Goal: Check status

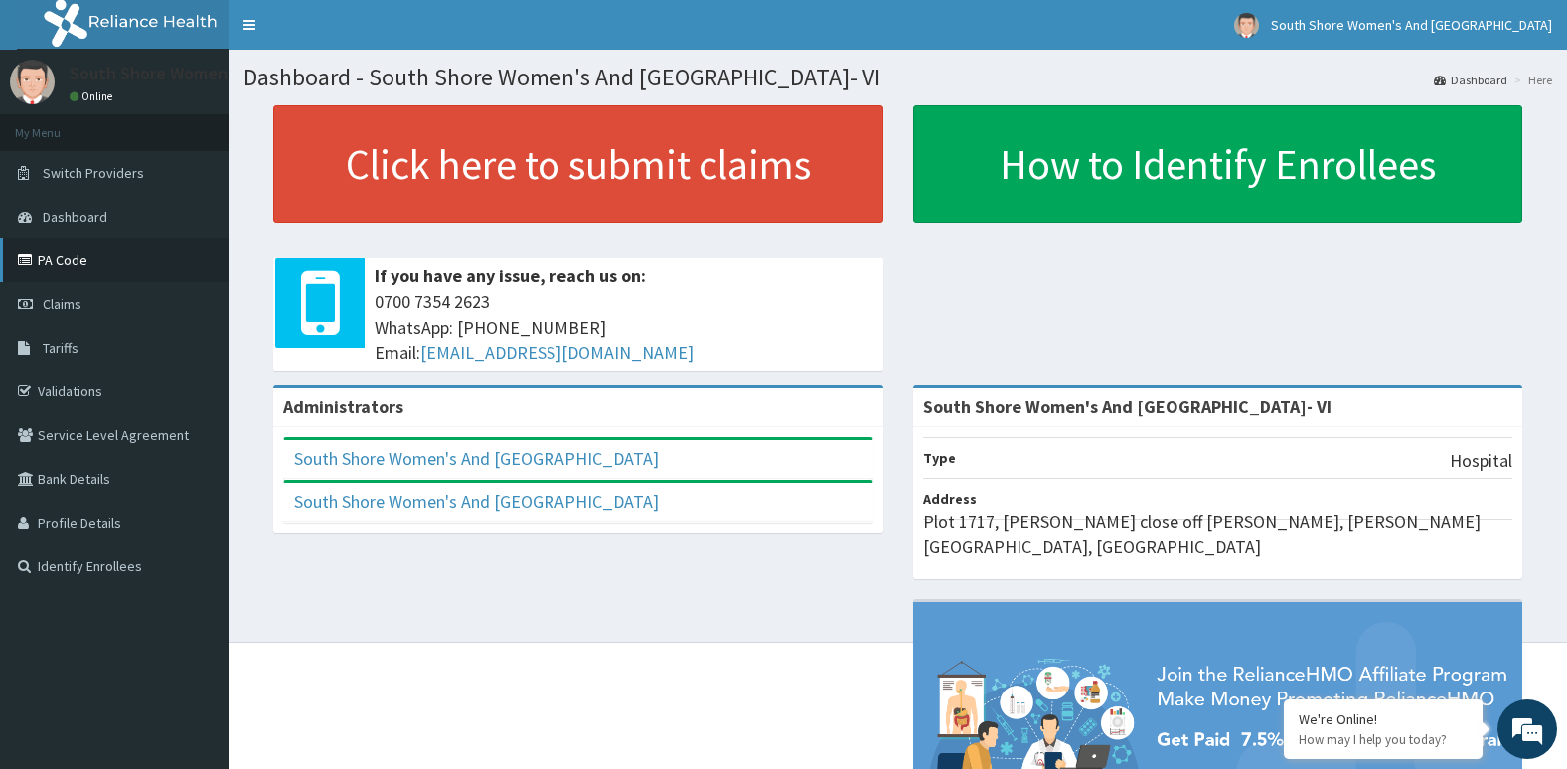
click at [78, 264] on link "PA Code" at bounding box center [114, 261] width 229 height 44
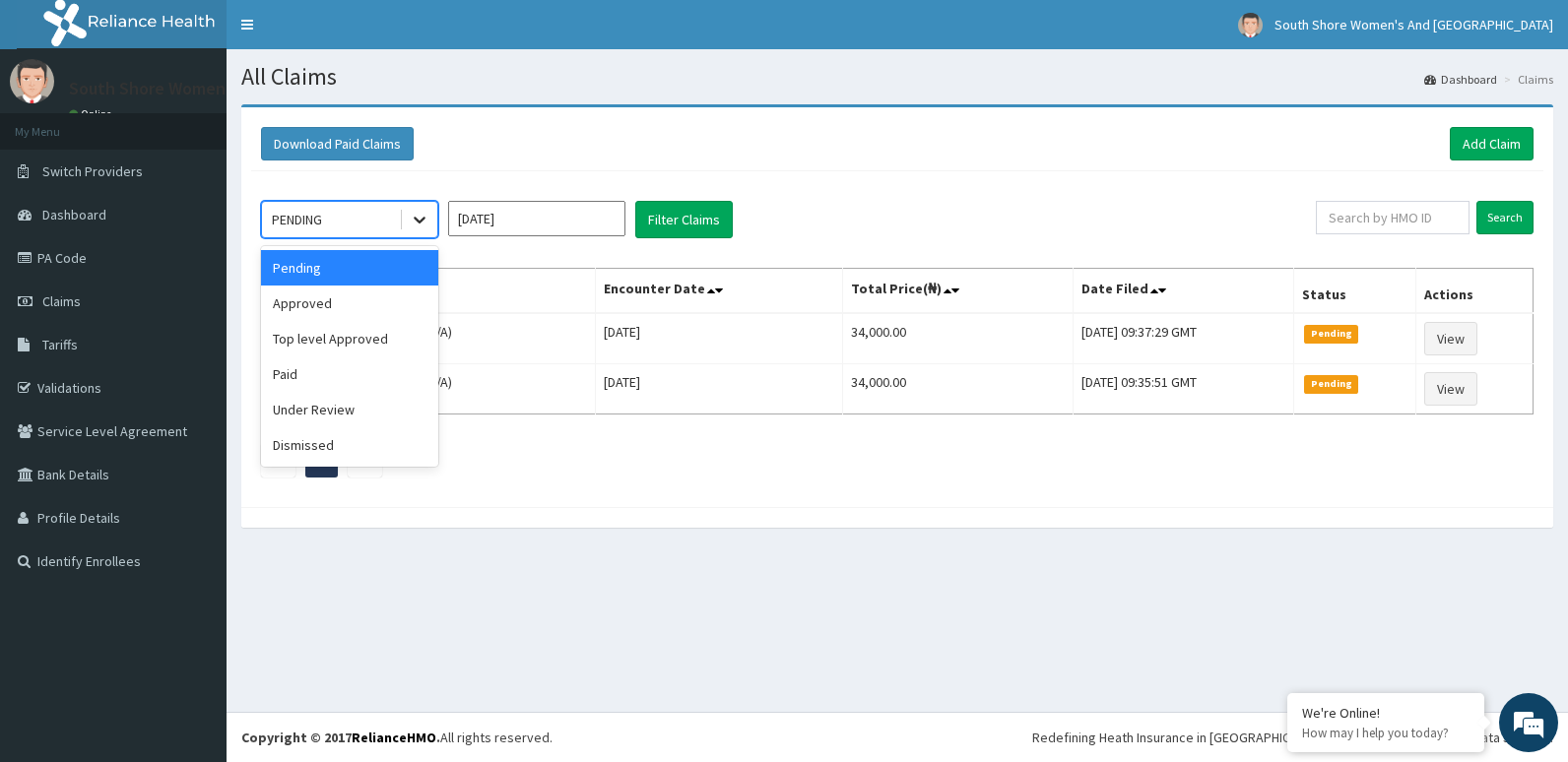
click at [419, 225] on icon at bounding box center [419, 220] width 20 height 20
click at [308, 299] on div "Approved" at bounding box center [349, 303] width 177 height 36
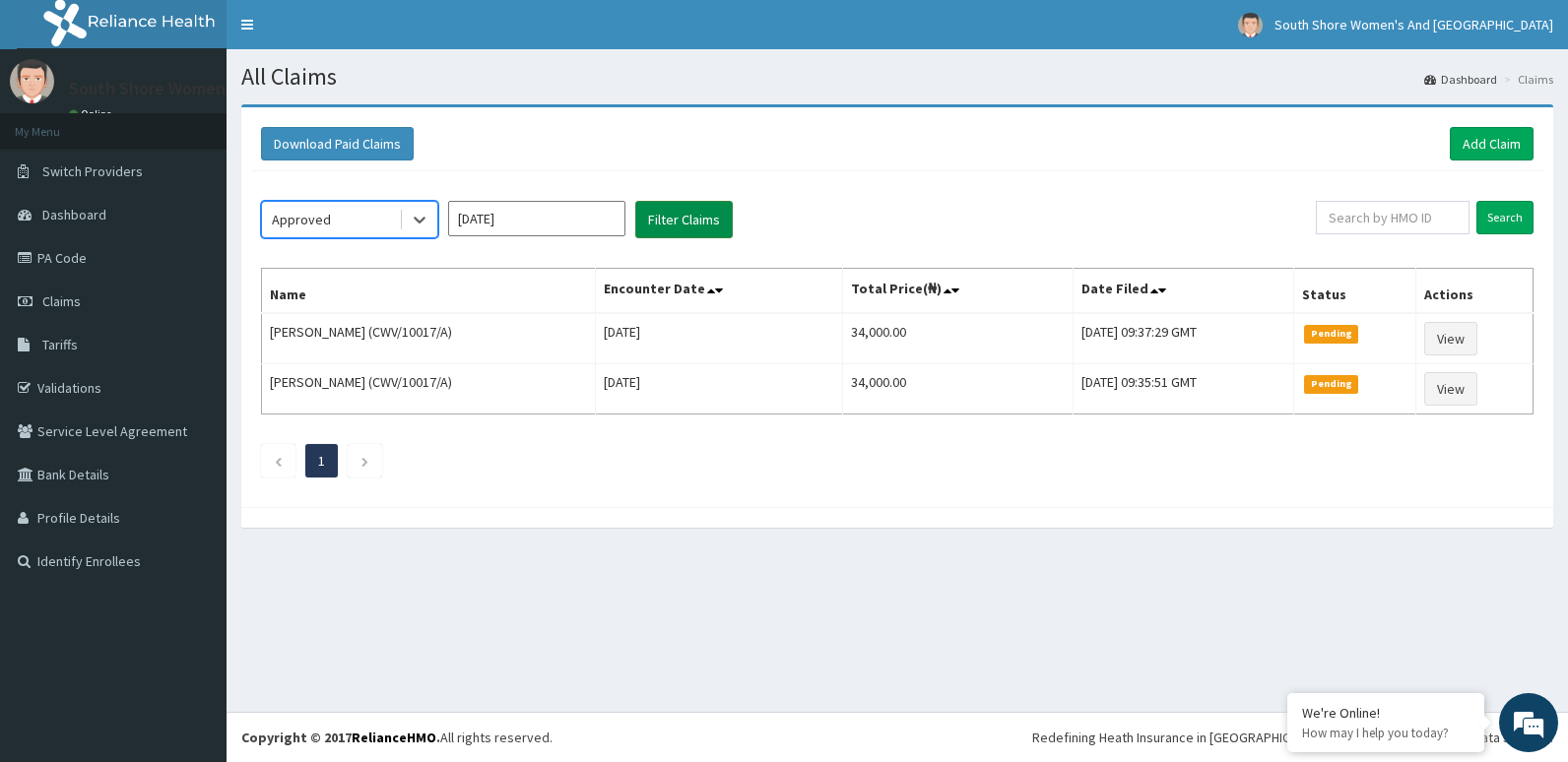
click at [673, 231] on button "Filter Claims" at bounding box center [684, 220] width 97 height 38
